Goal: Browse casually: Explore the website without a specific task or goal

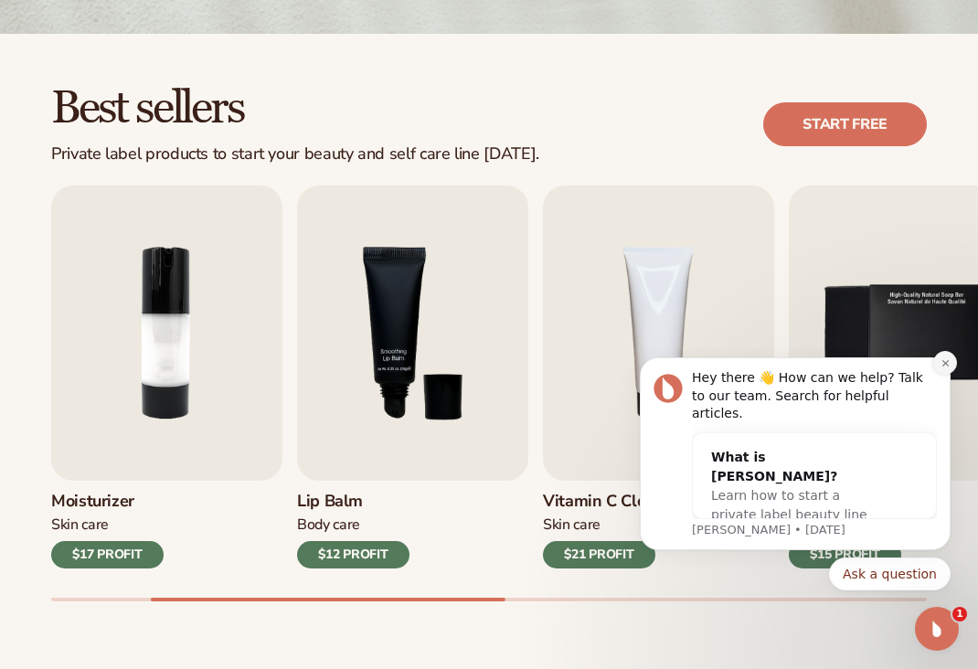
click at [944, 368] on icon "Dismiss notification" at bounding box center [945, 363] width 10 height 10
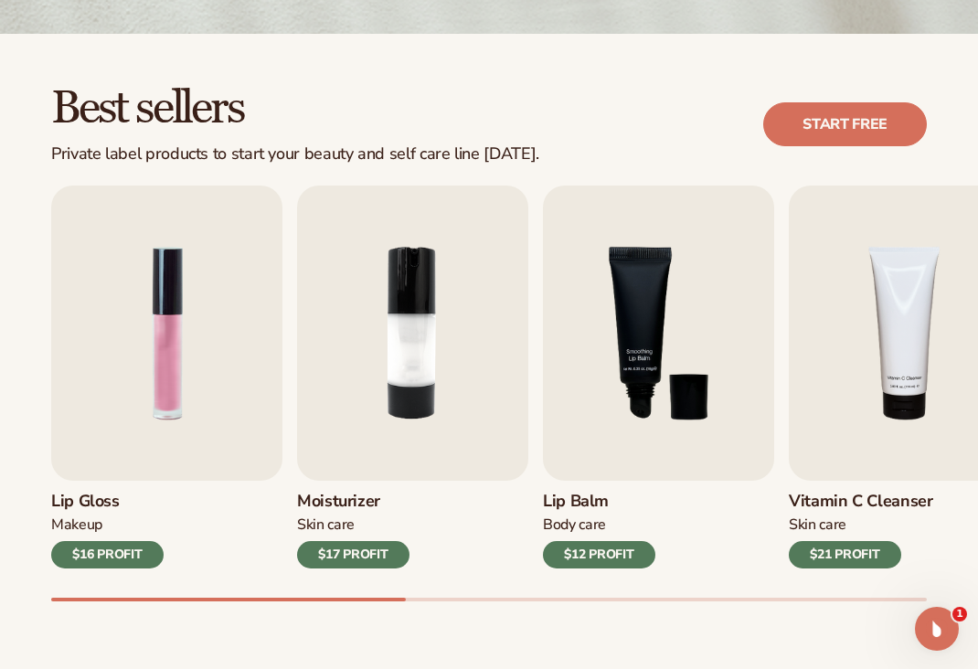
click at [4, 600] on div "Best sellers Private label products to start your beauty and self care line [DA…" at bounding box center [489, 361] width 978 height 655
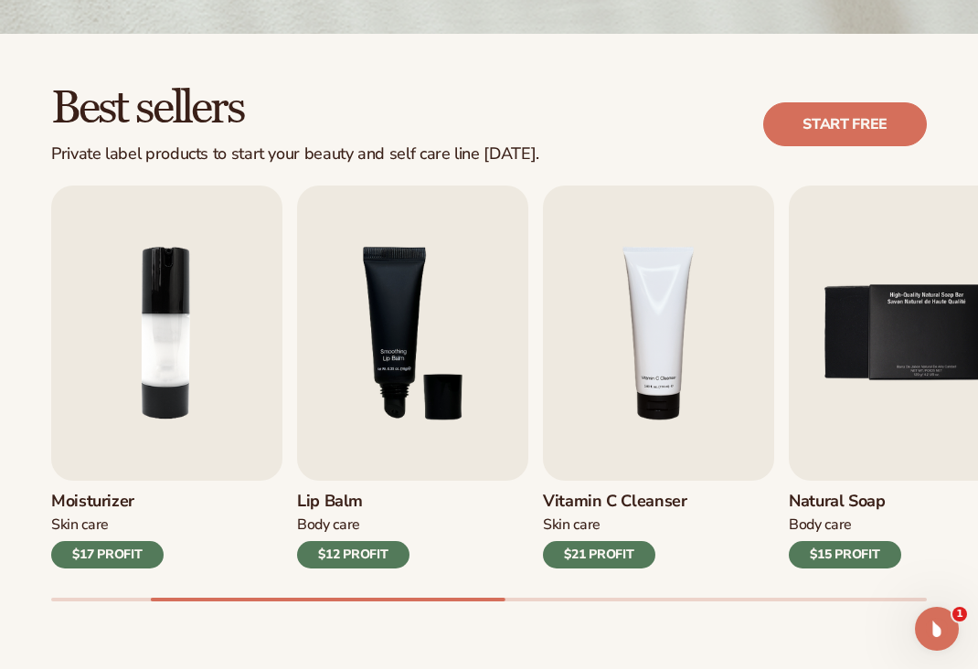
drag, startPoint x: 472, startPoint y: 603, endPoint x: 720, endPoint y: 578, distance: 248.9
click at [731, 579] on div "Best sellers Private label products to start your beauty and self care line [DA…" at bounding box center [489, 361] width 978 height 655
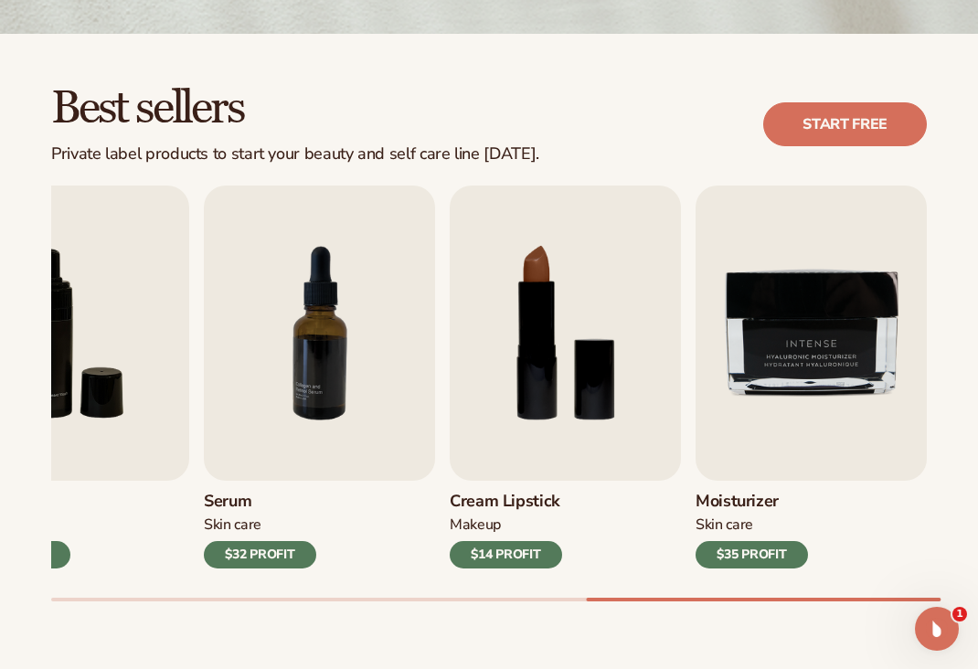
click at [955, 556] on div "Lip Gloss Makeup $16 PROFIT Moisturizer [MEDICAL_DATA] $17 PROFIT [MEDICAL_DATA…" at bounding box center [514, 393] width 927 height 416
click at [603, 324] on img "8 / 9" at bounding box center [565, 332] width 231 height 295
click at [526, 553] on div "$14 PROFIT" at bounding box center [506, 554] width 112 height 27
click at [535, 285] on img "8 / 9" at bounding box center [565, 332] width 231 height 295
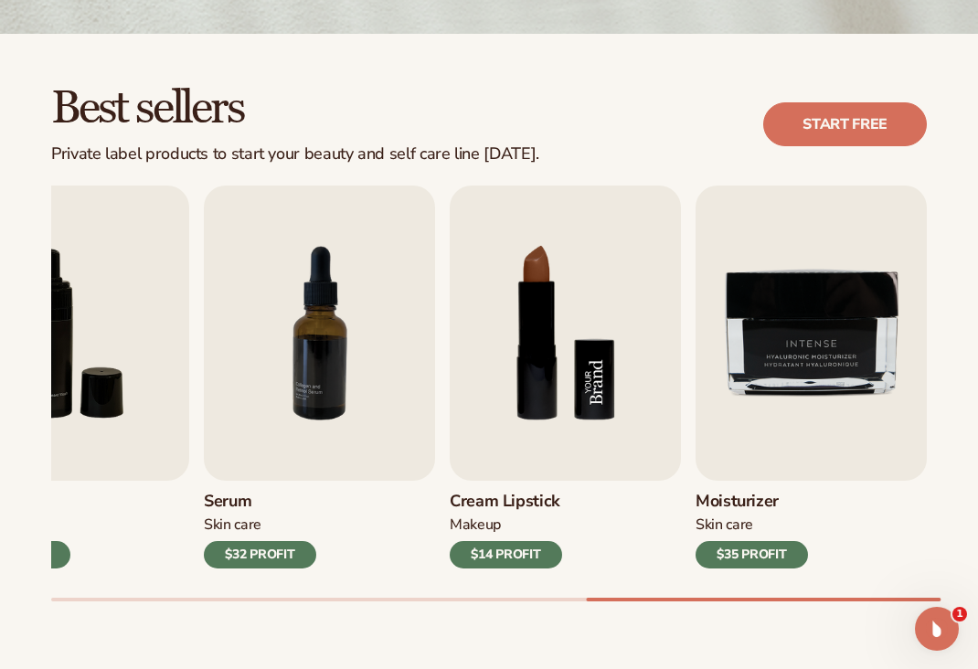
click at [535, 285] on img "8 / 9" at bounding box center [565, 332] width 231 height 295
drag, startPoint x: 752, startPoint y: 602, endPoint x: 608, endPoint y: 611, distance: 144.7
click at [608, 611] on div "Best sellers Private label products to start your beauty and self care line [DA…" at bounding box center [489, 361] width 978 height 655
